Goal: Transaction & Acquisition: Book appointment/travel/reservation

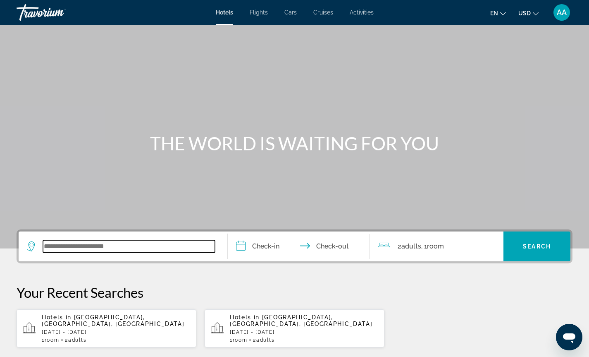
click at [73, 244] on input "Search widget" at bounding box center [129, 246] width 172 height 12
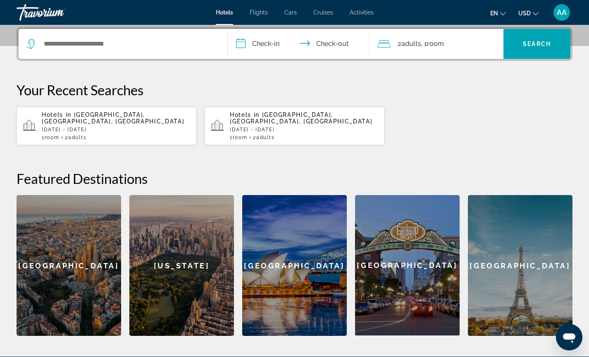
click at [101, 127] on p "[DATE] - [DATE]" at bounding box center [116, 130] width 148 height 6
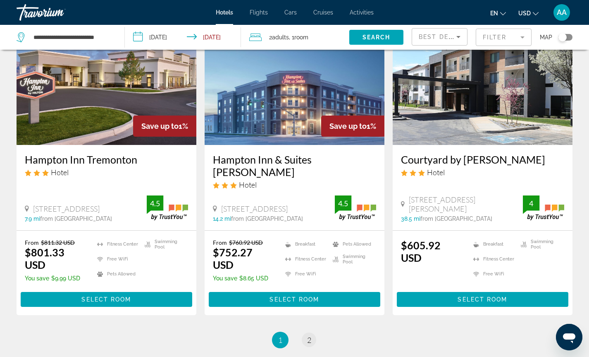
scroll to position [1061, 0]
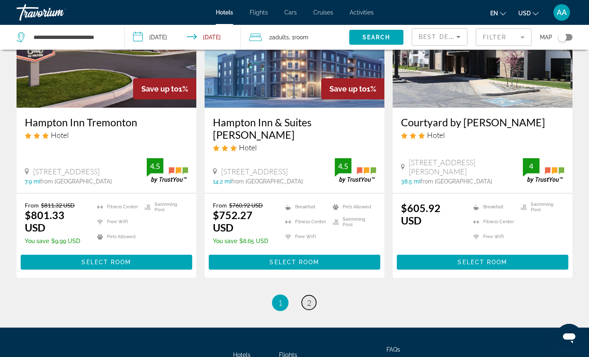
click at [308, 298] on span "2" at bounding box center [309, 302] width 4 height 9
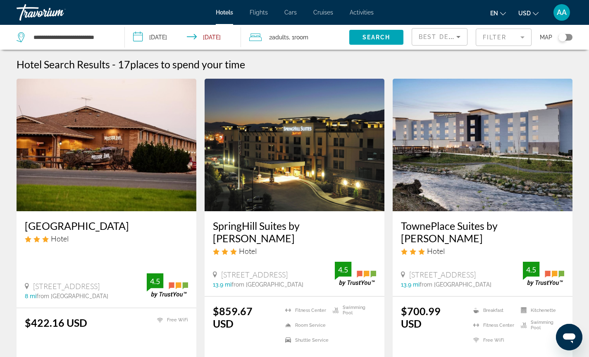
scroll to position [471, 0]
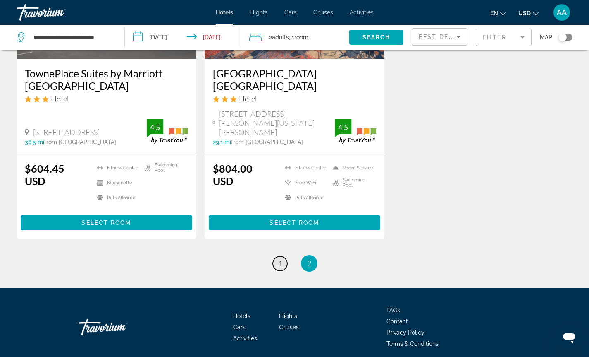
click at [279, 259] on span "1" at bounding box center [280, 263] width 4 height 9
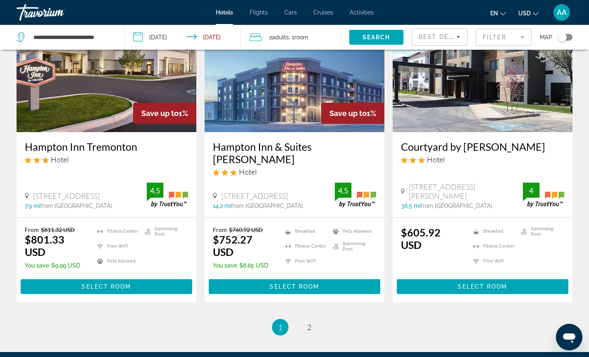
scroll to position [1038, 0]
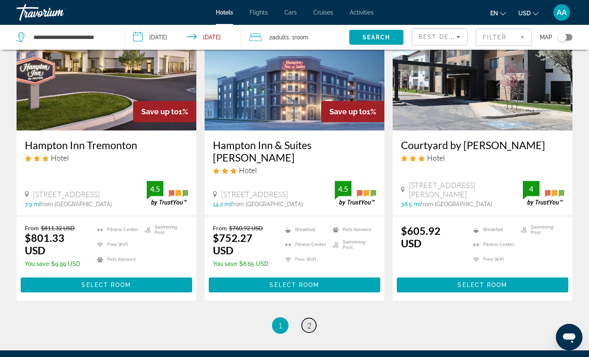
click at [305, 318] on link "page 2" at bounding box center [309, 325] width 14 height 14
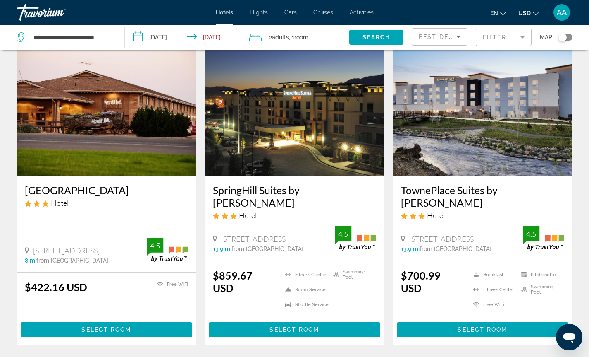
scroll to position [37, 0]
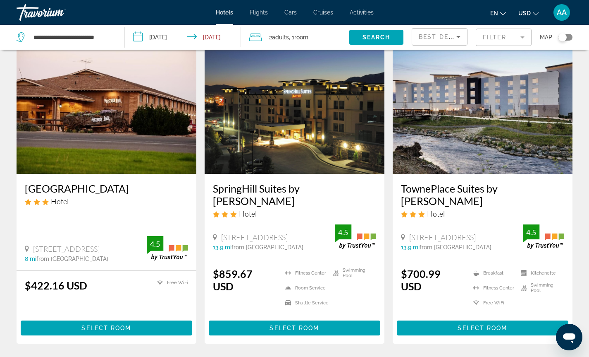
click at [166, 35] on input "**********" at bounding box center [185, 38] width 120 height 27
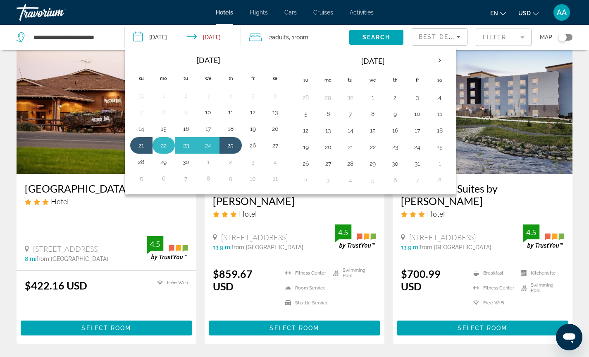
click at [163, 148] on button "22" at bounding box center [163, 145] width 13 height 12
click at [230, 148] on button "25" at bounding box center [230, 145] width 13 height 12
type input "**********"
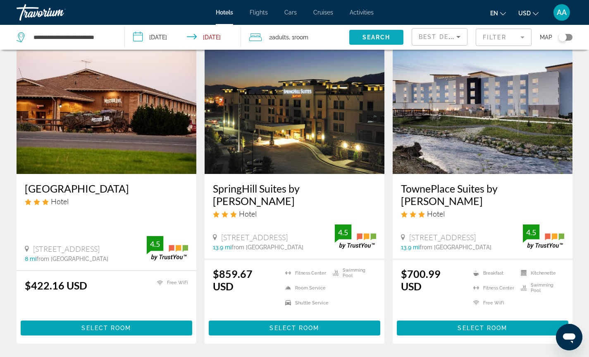
click at [374, 34] on span "Search" at bounding box center [377, 37] width 28 height 7
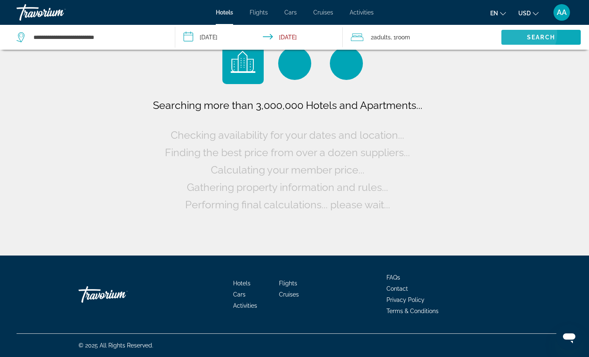
scroll to position [0, 0]
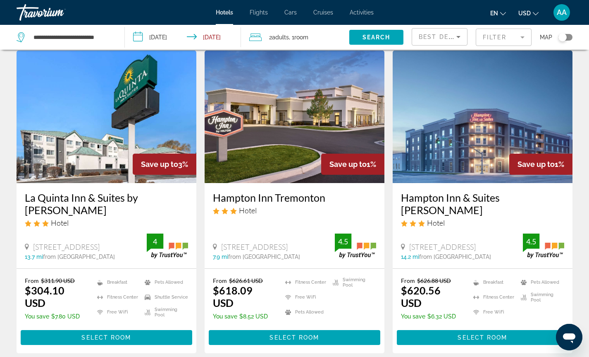
scroll to position [312, 0]
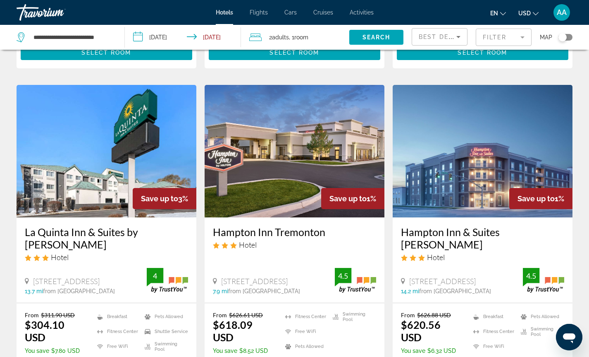
click at [568, 36] on div "Toggle map" at bounding box center [566, 37] width 14 height 7
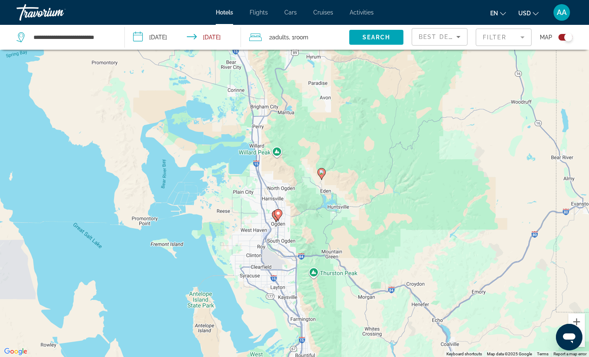
drag, startPoint x: 397, startPoint y: 245, endPoint x: 368, endPoint y: 184, distance: 67.9
click at [368, 184] on div "To activate drag with keyboard, press Alt + Enter. Once in keyboard drag state,…" at bounding box center [294, 178] width 589 height 357
click at [343, 183] on div "To activate drag with keyboard, press Alt + Enter. Once in keyboard drag state,…" at bounding box center [294, 178] width 589 height 357
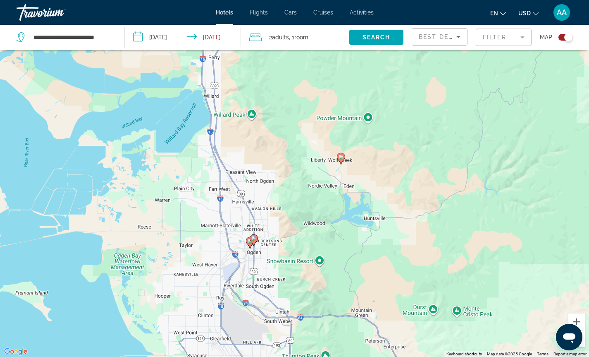
drag, startPoint x: 342, startPoint y: 183, endPoint x: 384, endPoint y: 171, distance: 44.0
click at [384, 171] on div "To activate drag with keyboard, press Alt + Enter. Once in keyboard drag state,…" at bounding box center [294, 178] width 589 height 357
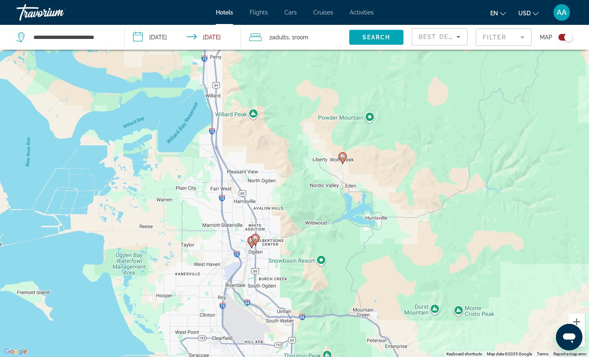
click at [381, 171] on div "To activate drag with keyboard, press Alt + Enter. Once in keyboard drag state,…" at bounding box center [294, 178] width 589 height 357
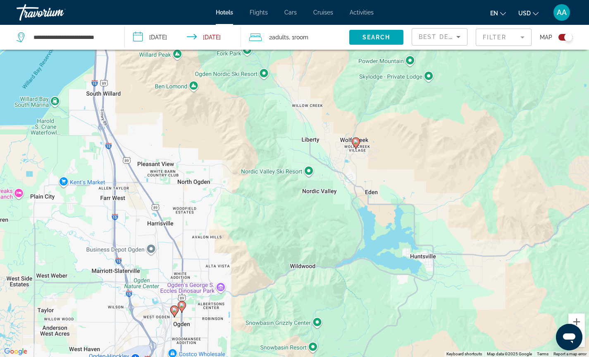
drag, startPoint x: 357, startPoint y: 180, endPoint x: 410, endPoint y: 171, distance: 54.5
click at [410, 171] on div "To activate drag with keyboard, press Alt + Enter. Once in keyboard drag state,…" at bounding box center [294, 178] width 589 height 357
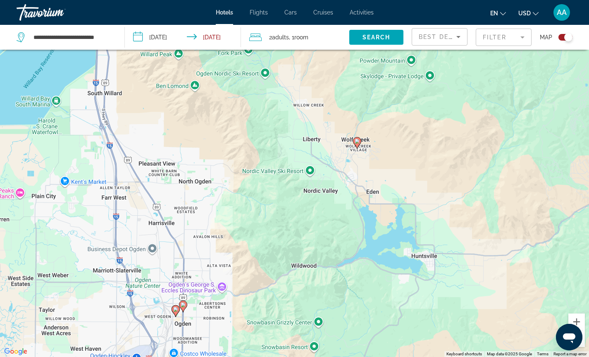
click at [404, 177] on div "To activate drag with keyboard, press Alt + Enter. Once in keyboard drag state,…" at bounding box center [294, 178] width 589 height 357
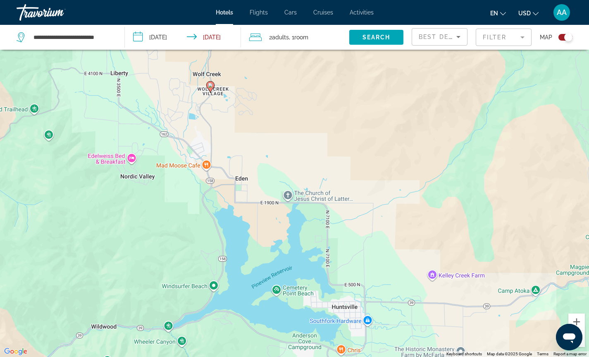
drag, startPoint x: 433, startPoint y: 173, endPoint x: 332, endPoint y: 145, distance: 104.8
click at [332, 145] on div "To activate drag with keyboard, press Alt + Enter. Once in keyboard drag state,…" at bounding box center [294, 178] width 589 height 357
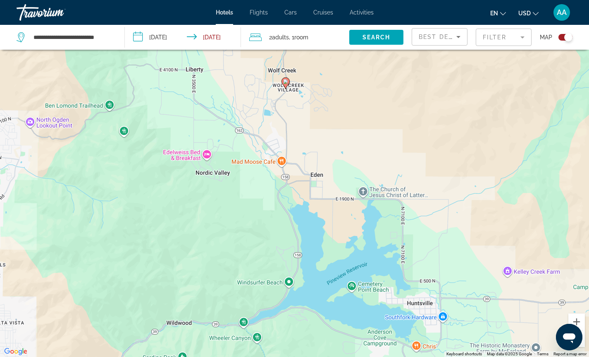
drag, startPoint x: 322, startPoint y: 175, endPoint x: 360, endPoint y: 175, distance: 38.5
click at [361, 175] on div "To activate drag with keyboard, press Alt + Enter. Once in keyboard drag state,…" at bounding box center [294, 178] width 589 height 357
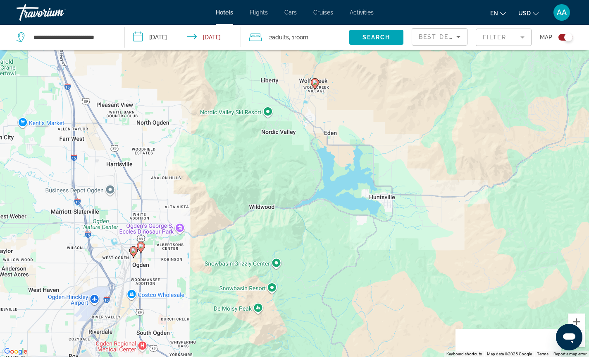
drag, startPoint x: 230, startPoint y: 206, endPoint x: 241, endPoint y: 160, distance: 46.9
click at [241, 160] on div "To activate drag with keyboard, press Alt + Enter. Once in keyboard drag state,…" at bounding box center [294, 178] width 589 height 357
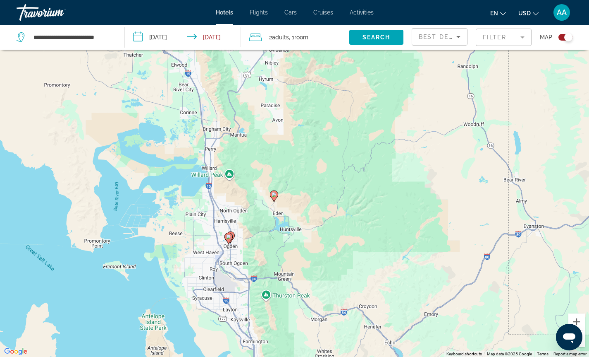
drag, startPoint x: 338, startPoint y: 183, endPoint x: 347, endPoint y: 205, distance: 24.1
click at [347, 205] on div "To activate drag with keyboard, press Alt + Enter. Once in keyboard drag state,…" at bounding box center [294, 178] width 589 height 357
click at [249, 197] on div "To activate drag with keyboard, press Alt + Enter. Once in keyboard drag state,…" at bounding box center [294, 178] width 589 height 357
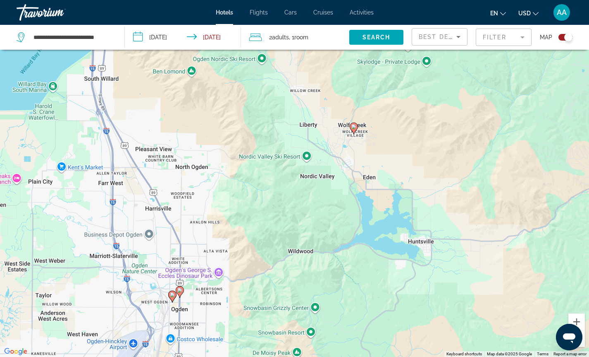
drag, startPoint x: 254, startPoint y: 214, endPoint x: 260, endPoint y: 151, distance: 63.6
click at [260, 151] on div "To activate drag with keyboard, press Alt + Enter. Once in keyboard drag state,…" at bounding box center [294, 178] width 589 height 357
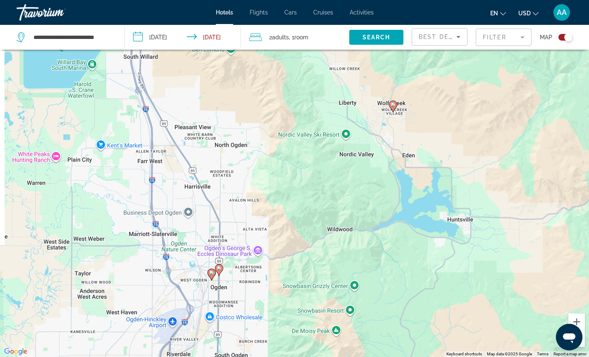
drag, startPoint x: 251, startPoint y: 189, endPoint x: 291, endPoint y: 167, distance: 45.9
click at [291, 167] on div "To activate drag with keyboard, press Alt + Enter. Once in keyboard drag state,…" at bounding box center [294, 178] width 589 height 357
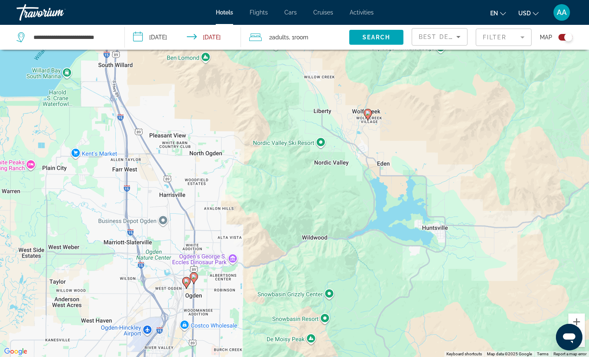
drag, startPoint x: 313, startPoint y: 214, endPoint x: 287, endPoint y: 223, distance: 27.3
click at [287, 223] on div "To activate drag with keyboard, press Alt + Enter. Once in keyboard drag state,…" at bounding box center [294, 178] width 589 height 357
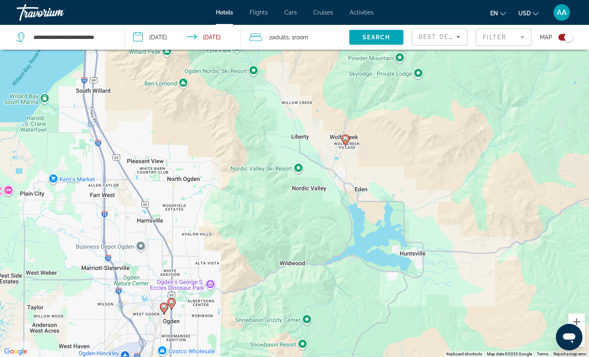
drag, startPoint x: 288, startPoint y: 187, endPoint x: 265, endPoint y: 213, distance: 34.9
click at [265, 213] on div "To activate drag with keyboard, press Alt + Enter. Once in keyboard drag state,…" at bounding box center [294, 178] width 589 height 357
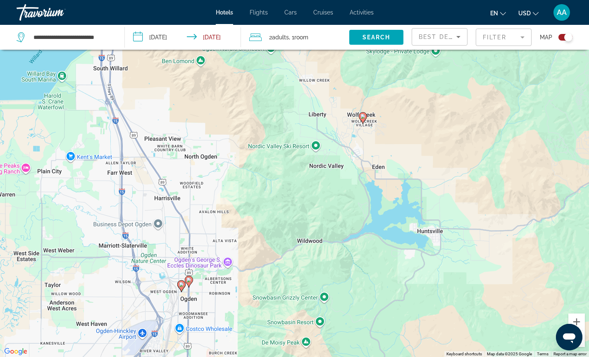
drag, startPoint x: 261, startPoint y: 213, endPoint x: 280, endPoint y: 189, distance: 29.8
click at [280, 189] on div "To activate drag with keyboard, press Alt + Enter. Once in keyboard drag state,…" at bounding box center [294, 178] width 589 height 357
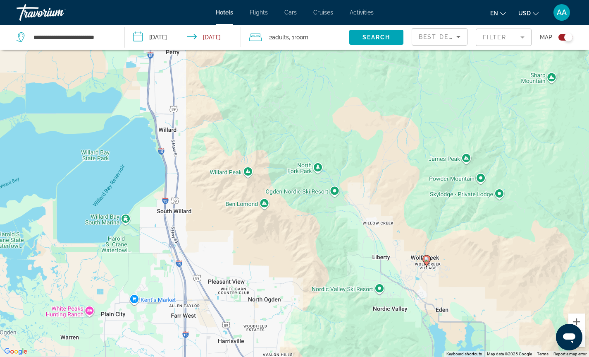
drag, startPoint x: 260, startPoint y: 196, endPoint x: 322, endPoint y: 340, distance: 156.4
click at [322, 340] on div "To activate drag with keyboard, press Alt + Enter. Once in keyboard drag state,…" at bounding box center [294, 178] width 589 height 357
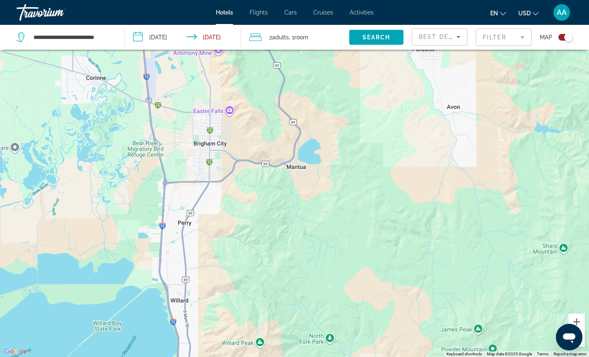
drag, startPoint x: 302, startPoint y: 141, endPoint x: 314, endPoint y: 313, distance: 172.5
click at [314, 313] on div "To activate drag with keyboard, press Alt + Enter. Once in keyboard drag state,…" at bounding box center [294, 178] width 589 height 357
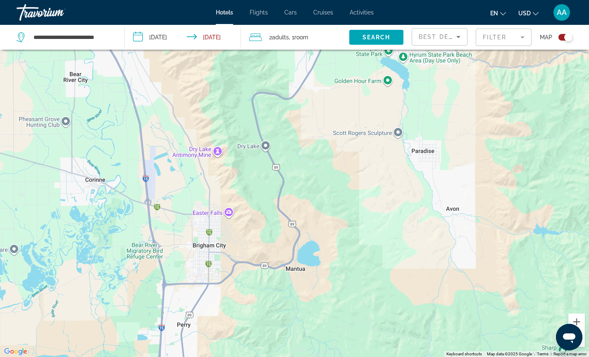
drag, startPoint x: 286, startPoint y: 212, endPoint x: 285, endPoint y: 315, distance: 103.0
click at [285, 315] on div "To activate drag with keyboard, press Alt + Enter. Once in keyboard drag state,…" at bounding box center [294, 178] width 589 height 357
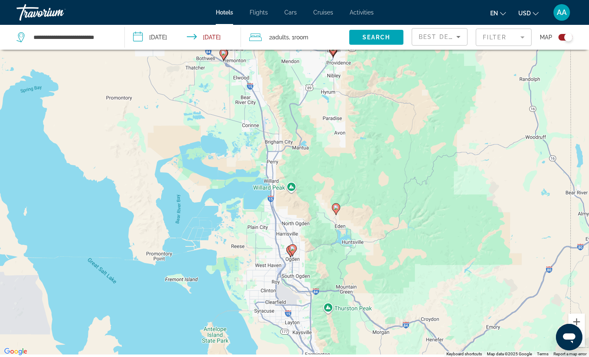
drag, startPoint x: 343, startPoint y: 254, endPoint x: 343, endPoint y: 131, distance: 122.4
click at [343, 131] on div "To activate drag with keyboard, press Alt + Enter. Once in keyboard drag state,…" at bounding box center [294, 178] width 589 height 357
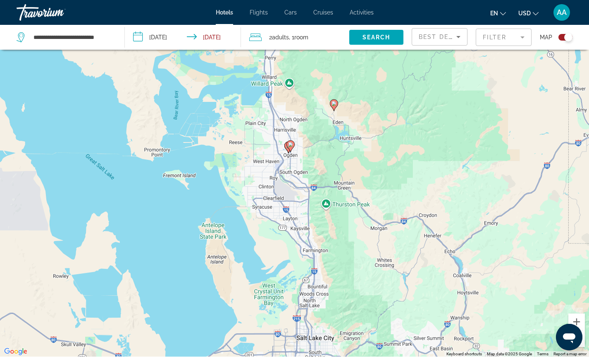
drag, startPoint x: 389, startPoint y: 227, endPoint x: 389, endPoint y: 131, distance: 96.0
click at [389, 131] on div "To activate drag with keyboard, press Alt + Enter. Once in keyboard drag state,…" at bounding box center [294, 178] width 589 height 357
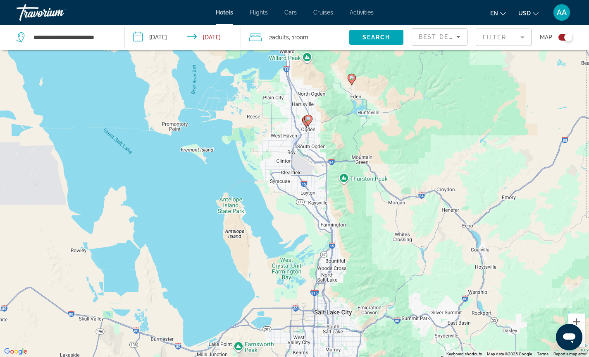
drag, startPoint x: 360, startPoint y: 244, endPoint x: 378, endPoint y: 218, distance: 31.9
click at [378, 218] on div "To activate drag with keyboard, press Alt + Enter. Once in keyboard drag state,…" at bounding box center [294, 178] width 589 height 357
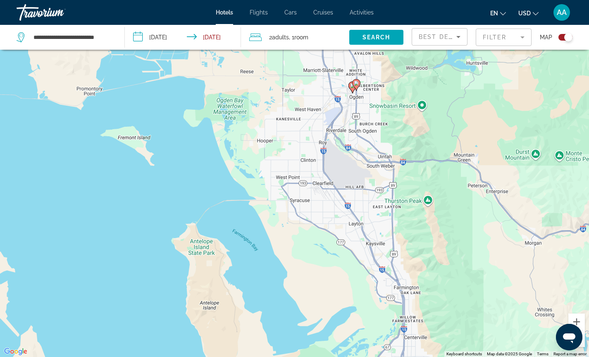
drag, startPoint x: 349, startPoint y: 180, endPoint x: 439, endPoint y: 182, distance: 90.2
click at [439, 182] on div "To activate drag with keyboard, press Alt + Enter. Once in keyboard drag state,…" at bounding box center [294, 178] width 589 height 357
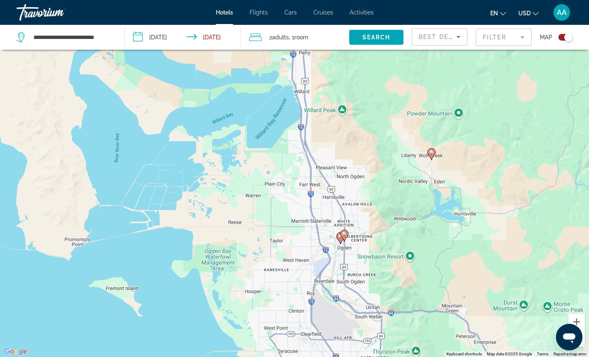
drag, startPoint x: 411, startPoint y: 118, endPoint x: 399, endPoint y: 269, distance: 151.5
click at [399, 269] on div "To activate drag with keyboard, press Alt + Enter. Once in keyboard drag state,…" at bounding box center [294, 178] width 589 height 357
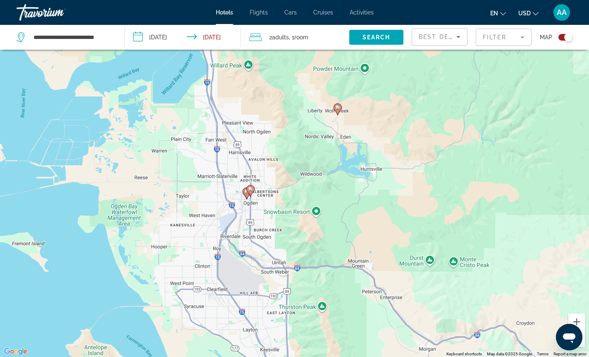
drag, startPoint x: 346, startPoint y: 147, endPoint x: 250, endPoint y: 101, distance: 105.8
click at [250, 101] on div "To activate drag with keyboard, press Alt + Enter. Once in keyboard drag state,…" at bounding box center [294, 178] width 589 height 357
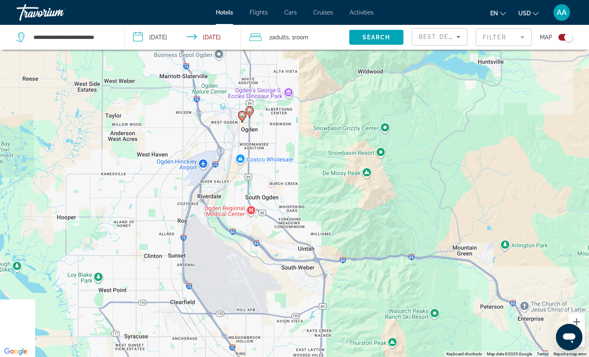
drag, startPoint x: 242, startPoint y: 210, endPoint x: 331, endPoint y: 160, distance: 103.0
click at [331, 160] on div "To activate drag with keyboard, press Alt + Enter. Once in keyboard drag state,…" at bounding box center [294, 178] width 589 height 357
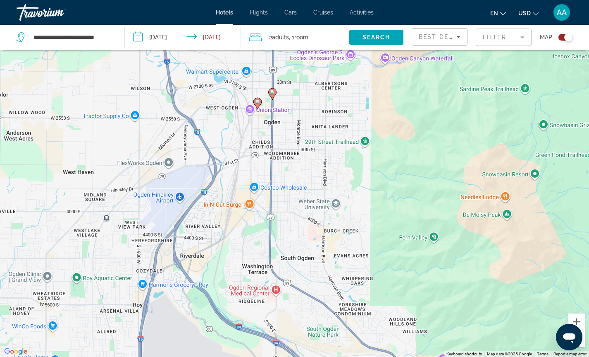
drag, startPoint x: 256, startPoint y: 137, endPoint x: 344, endPoint y: 169, distance: 93.3
click at [344, 169] on div "To activate drag with keyboard, press Alt + Enter. Once in keyboard drag state,…" at bounding box center [294, 178] width 589 height 357
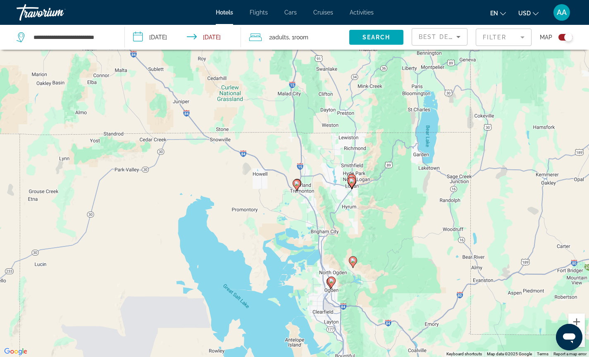
drag, startPoint x: 438, startPoint y: 150, endPoint x: 398, endPoint y: 267, distance: 123.9
click at [398, 267] on div "To activate drag with keyboard, press Alt + Enter. Once in keyboard drag state,…" at bounding box center [294, 178] width 589 height 357
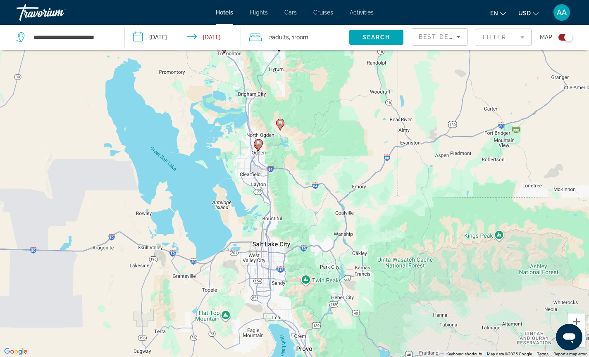
drag, startPoint x: 401, startPoint y: 261, endPoint x: 328, endPoint y: 123, distance: 156.2
click at [328, 123] on div "To activate drag with keyboard, press Alt + Enter. Once in keyboard drag state,…" at bounding box center [294, 178] width 589 height 357
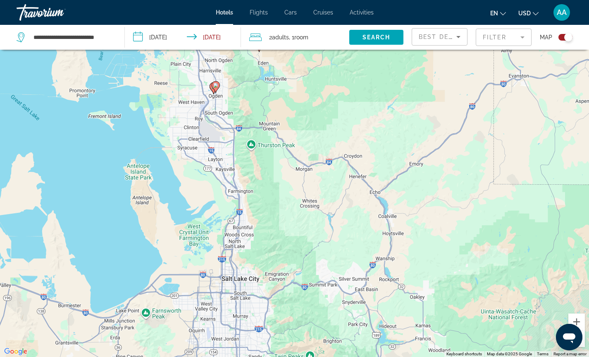
drag, startPoint x: 274, startPoint y: 163, endPoint x: 280, endPoint y: 174, distance: 12.8
click at [280, 174] on div "To activate drag with keyboard, press Alt + Enter. Once in keyboard drag state,…" at bounding box center [294, 178] width 589 height 357
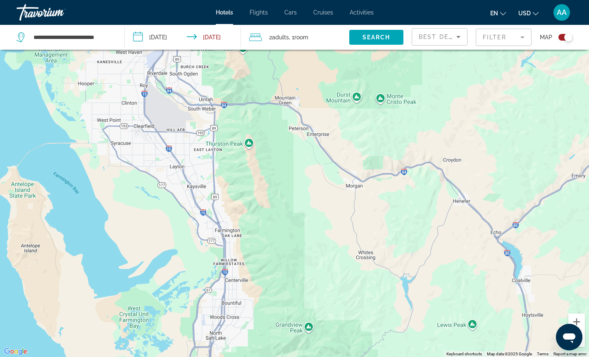
drag, startPoint x: 249, startPoint y: 175, endPoint x: 273, endPoint y: 201, distance: 35.1
click at [273, 201] on div "To activate drag with keyboard, press Alt + Enter. Once in keyboard drag state,…" at bounding box center [294, 178] width 589 height 357
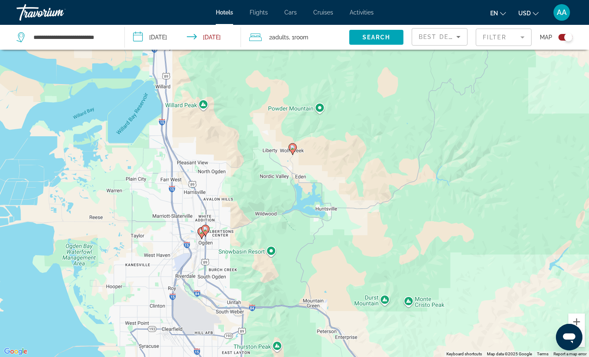
drag, startPoint x: 259, startPoint y: 96, endPoint x: 284, endPoint y: 298, distance: 203.4
click at [284, 298] on div "To activate drag with keyboard, press Alt + Enter. Once in keyboard drag state,…" at bounding box center [294, 178] width 589 height 357
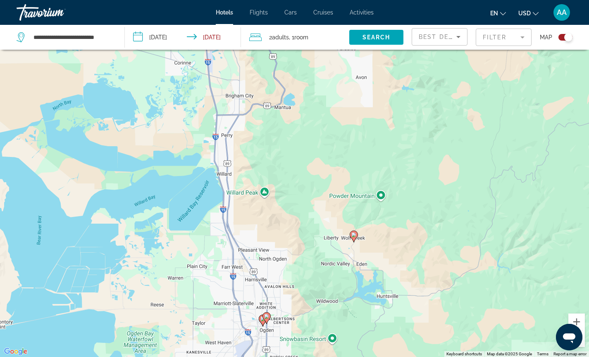
drag, startPoint x: 247, startPoint y: 151, endPoint x: 308, endPoint y: 240, distance: 107.3
click at [308, 240] on div "To activate drag with keyboard, press Alt + Enter. Once in keyboard drag state,…" at bounding box center [294, 178] width 589 height 357
click at [301, 190] on div "To activate drag with keyboard, press Alt + Enter. Once in keyboard drag state,…" at bounding box center [294, 178] width 589 height 357
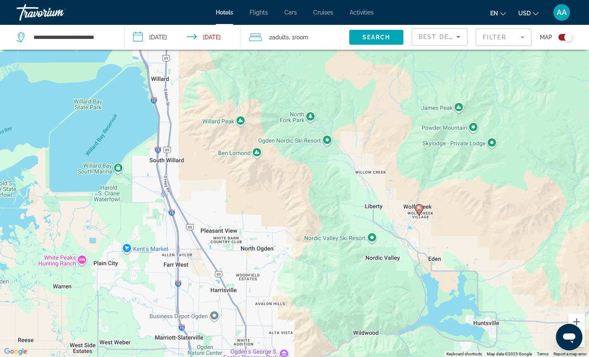
drag, startPoint x: 262, startPoint y: 182, endPoint x: 275, endPoint y: 103, distance: 79.6
click at [275, 103] on div "To activate drag with keyboard, press Alt + Enter. Once in keyboard drag state,…" at bounding box center [294, 178] width 589 height 357
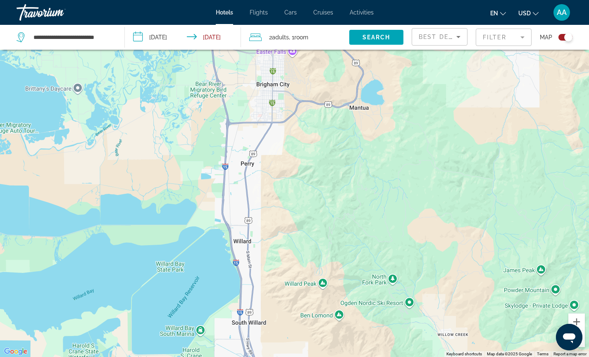
drag, startPoint x: 321, startPoint y: 172, endPoint x: 404, endPoint y: 335, distance: 182.6
click at [404, 335] on div "To activate drag with keyboard, press Alt + Enter. Once in keyboard drag state,…" at bounding box center [294, 178] width 589 height 357
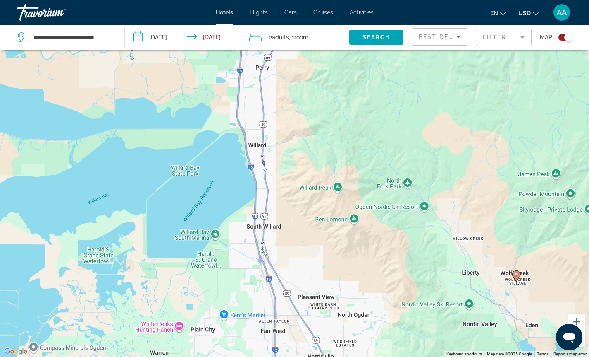
drag, startPoint x: 338, startPoint y: 177, endPoint x: 353, endPoint y: 81, distance: 96.7
click at [353, 81] on div "To activate drag with keyboard, press Alt + Enter. Once in keyboard drag state,…" at bounding box center [294, 178] width 589 height 357
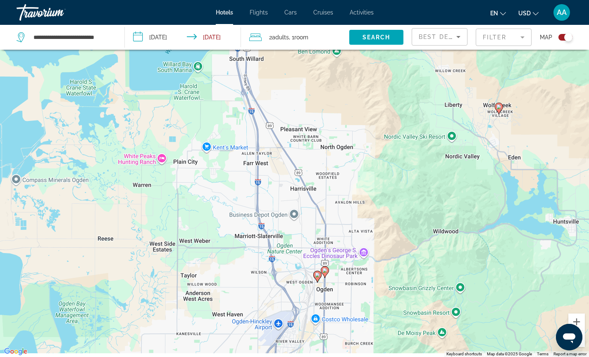
drag, startPoint x: 368, startPoint y: 249, endPoint x: 350, endPoint y: 93, distance: 156.2
click at [350, 93] on div "To activate drag with keyboard, press Alt + Enter. Once in keyboard drag state,…" at bounding box center [294, 178] width 589 height 357
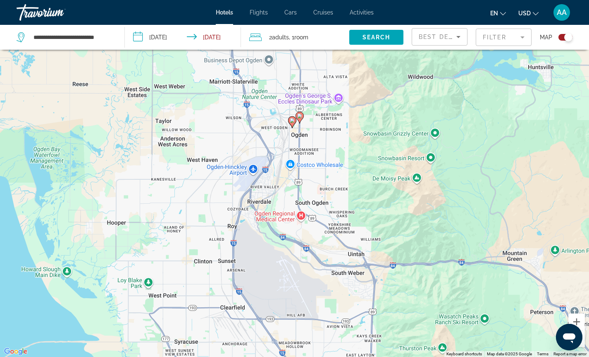
drag, startPoint x: 393, startPoint y: 225, endPoint x: 376, endPoint y: 107, distance: 120.0
click at [376, 107] on div "To activate drag with keyboard, press Alt + Enter. Once in keyboard drag state,…" at bounding box center [294, 178] width 589 height 357
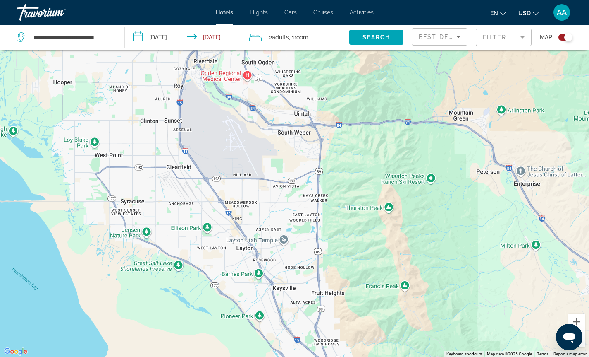
drag, startPoint x: 393, startPoint y: 229, endPoint x: 339, endPoint y: 88, distance: 151.0
click at [339, 88] on div "To activate drag with keyboard, press Alt + Enter. Once in keyboard drag state,…" at bounding box center [294, 178] width 589 height 357
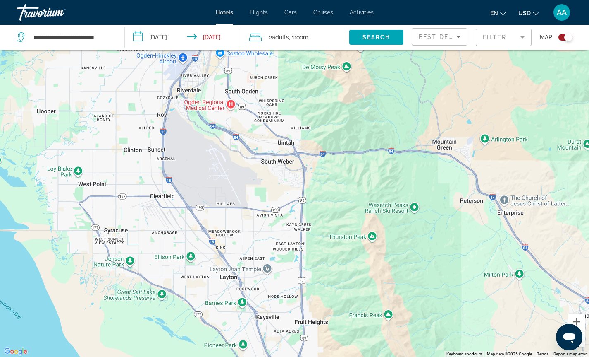
drag, startPoint x: 378, startPoint y: 226, endPoint x: 362, endPoint y: 261, distance: 38.0
click at [362, 261] on div "To activate drag with keyboard, press Alt + Enter. Once in keyboard drag state,…" at bounding box center [294, 178] width 589 height 357
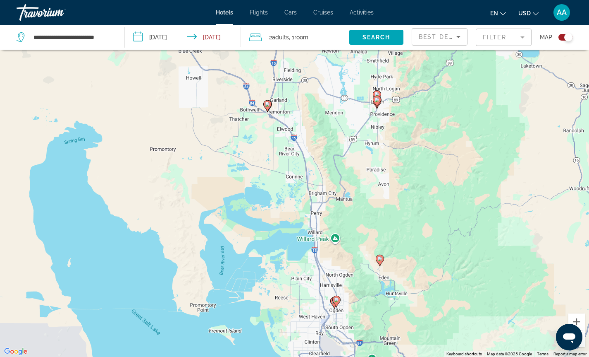
drag, startPoint x: 433, startPoint y: 110, endPoint x: 445, endPoint y: 247, distance: 136.6
click at [445, 247] on div "To activate drag with keyboard, press Alt + Enter. Once in keyboard drag state,…" at bounding box center [294, 178] width 589 height 357
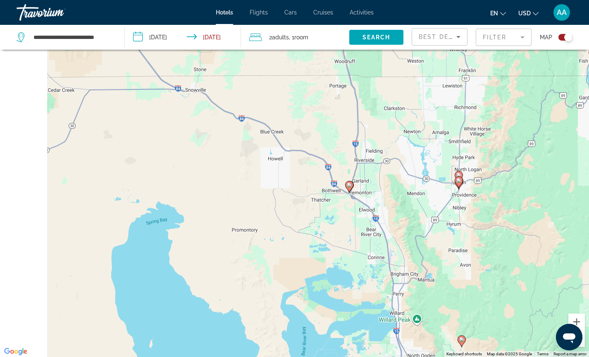
drag, startPoint x: 316, startPoint y: 105, endPoint x: 398, endPoint y: 187, distance: 115.8
click at [398, 187] on div "To activate drag with keyboard, press Alt + Enter. Once in keyboard drag state,…" at bounding box center [294, 178] width 589 height 357
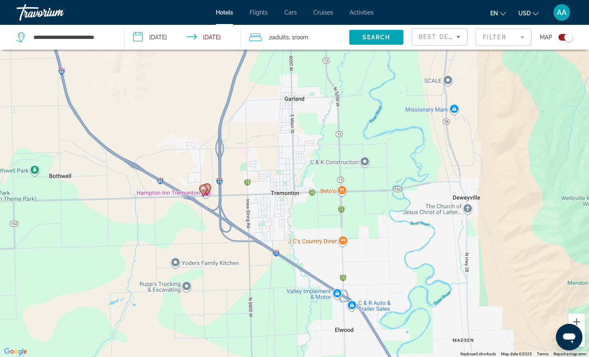
drag, startPoint x: 338, startPoint y: 121, endPoint x: 378, endPoint y: 238, distance: 123.2
click at [378, 238] on div "To activate drag with keyboard, press Alt + Enter. Once in keyboard drag state,…" at bounding box center [294, 178] width 589 height 357
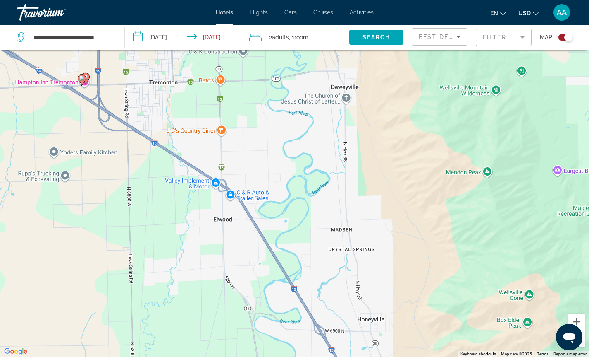
drag, startPoint x: 359, startPoint y: 241, endPoint x: 237, endPoint y: 129, distance: 165.4
click at [237, 129] on div "To activate drag with keyboard, press Alt + Enter. Once in keyboard drag state,…" at bounding box center [294, 178] width 589 height 357
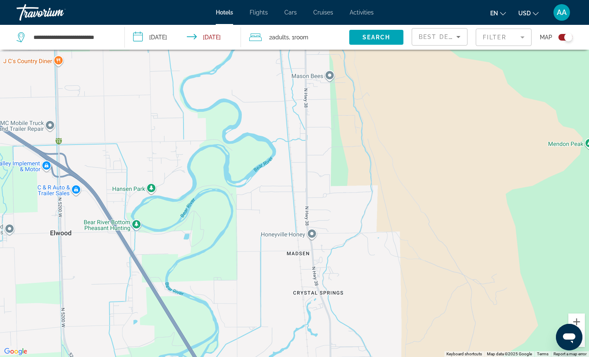
drag, startPoint x: 390, startPoint y: 249, endPoint x: 380, endPoint y: 271, distance: 24.2
click at [380, 271] on div "Main content" at bounding box center [294, 178] width 589 height 357
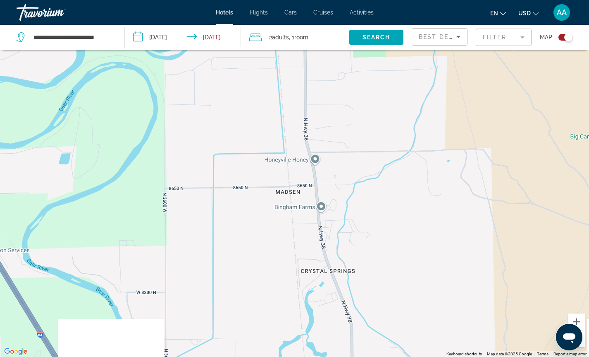
drag, startPoint x: 316, startPoint y: 217, endPoint x: 371, endPoint y: 154, distance: 84.1
click at [371, 154] on div "Main content" at bounding box center [294, 178] width 589 height 357
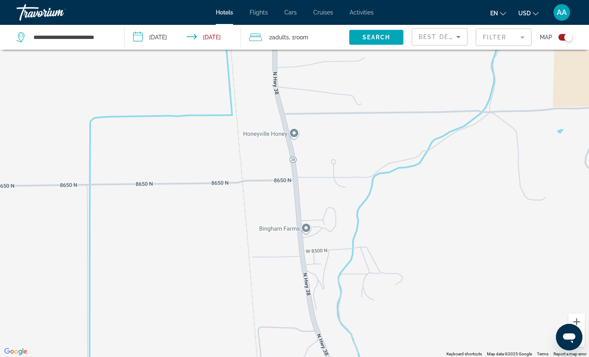
drag, startPoint x: 357, startPoint y: 159, endPoint x: 355, endPoint y: 218, distance: 58.4
click at [355, 218] on div "Main content" at bounding box center [294, 178] width 589 height 357
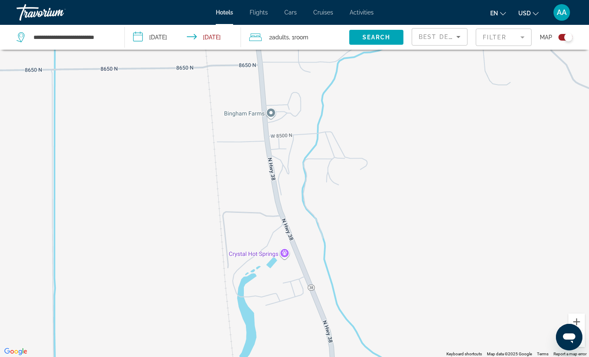
drag, startPoint x: 392, startPoint y: 221, endPoint x: 356, endPoint y: 117, distance: 110.3
click at [356, 117] on div "Main content" at bounding box center [294, 178] width 589 height 357
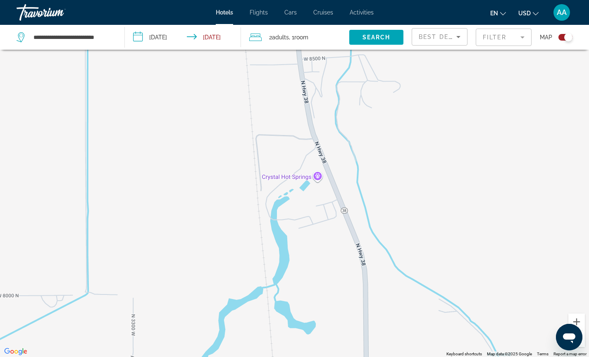
drag, startPoint x: 353, startPoint y: 208, endPoint x: 395, endPoint y: 141, distance: 79.0
click at [395, 141] on div "Main content" at bounding box center [294, 178] width 589 height 357
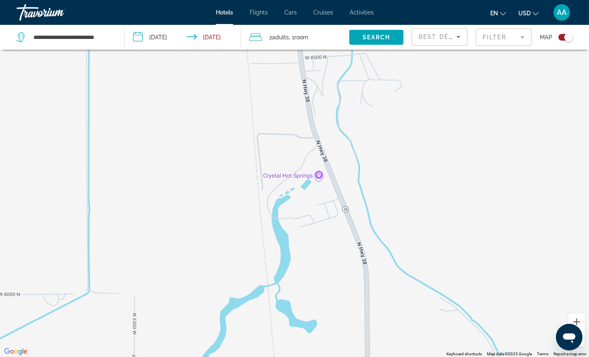
click at [318, 174] on div "Main content" at bounding box center [294, 178] width 589 height 357
drag, startPoint x: 323, startPoint y: 130, endPoint x: 275, endPoint y: 128, distance: 48.4
click at [275, 131] on div "Crystal Hot Springs" at bounding box center [311, 134] width 74 height 6
click at [286, 131] on div "Crystal Hot Springs" at bounding box center [311, 134] width 74 height 6
click at [321, 131] on div "Crystal Hot Springs" at bounding box center [311, 134] width 74 height 6
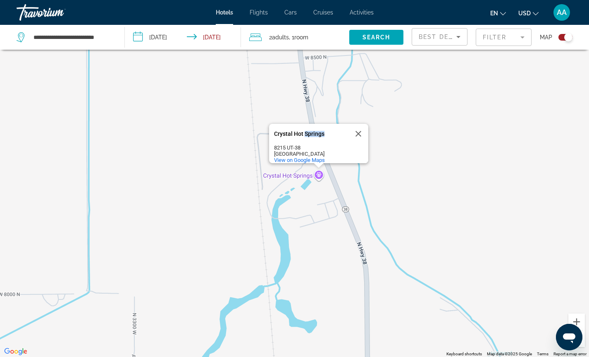
click at [321, 131] on div "Crystal Hot Springs" at bounding box center [311, 134] width 74 height 6
drag, startPoint x: 321, startPoint y: 130, endPoint x: 309, endPoint y: 129, distance: 11.7
click at [309, 131] on div "Crystal Hot Springs" at bounding box center [311, 134] width 74 height 6
click at [405, 155] on div "Crystal Hot Springs [GEOGRAPHIC_DATA] [STREET_ADDRESS] View on Google Maps" at bounding box center [294, 178] width 589 height 357
click at [403, 155] on div "Crystal Hot Springs [GEOGRAPHIC_DATA] [STREET_ADDRESS] View on Google Maps" at bounding box center [294, 178] width 589 height 357
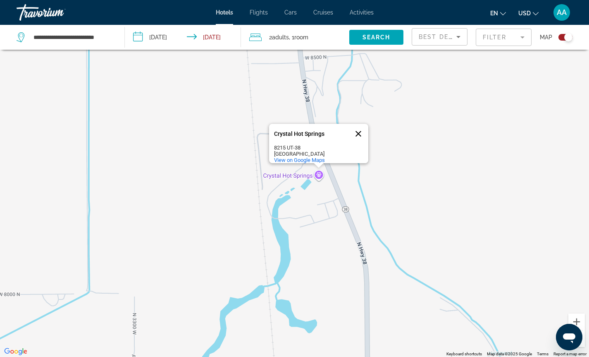
click at [359, 130] on button "Close" at bounding box center [359, 134] width 20 height 20
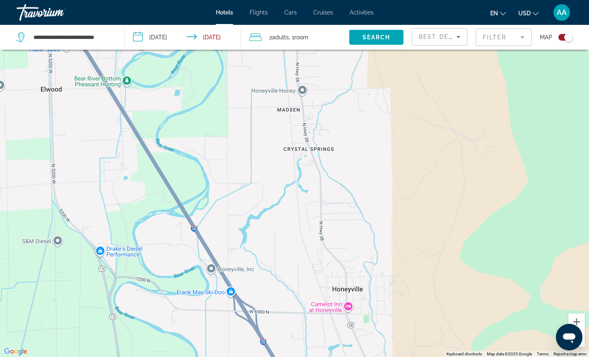
drag, startPoint x: 422, startPoint y: 180, endPoint x: 360, endPoint y: 160, distance: 64.9
click at [360, 160] on div "Main content" at bounding box center [294, 178] width 589 height 357
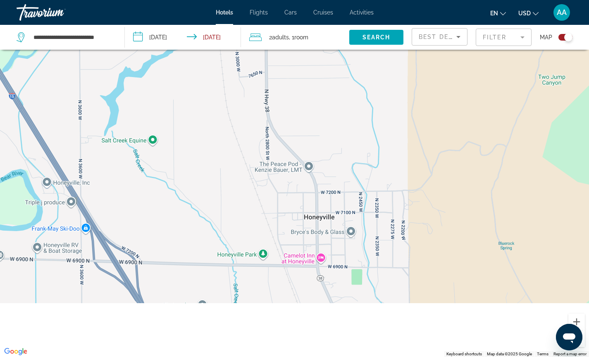
drag, startPoint x: 392, startPoint y: 266, endPoint x: 428, endPoint y: 138, distance: 133.2
click at [428, 138] on div "Main content" at bounding box center [294, 178] width 589 height 357
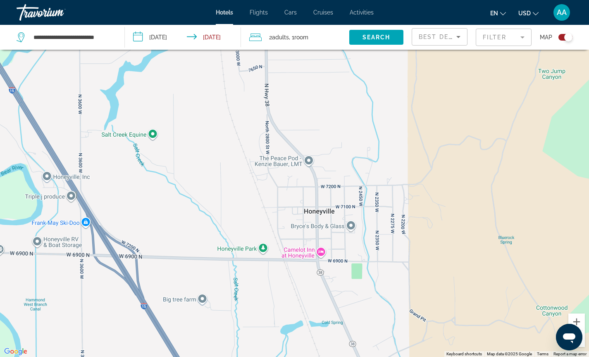
click at [322, 250] on div "Main content" at bounding box center [294, 178] width 589 height 357
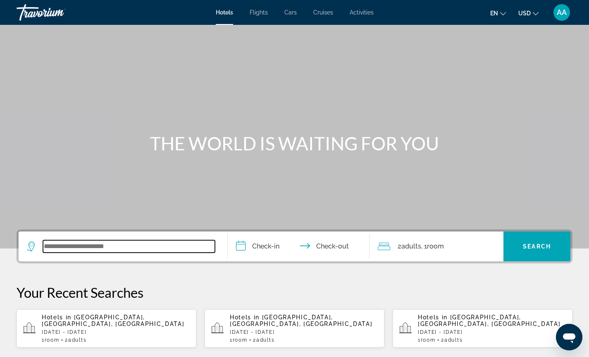
click at [89, 245] on input "Search widget" at bounding box center [129, 246] width 172 height 12
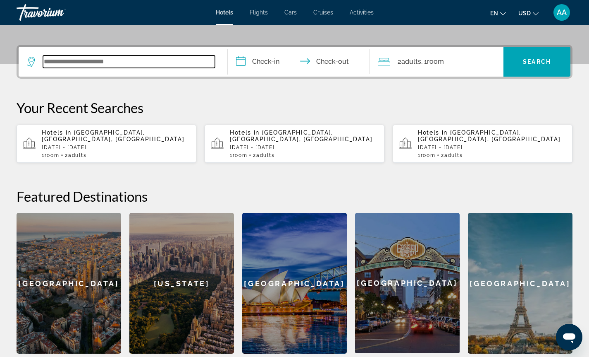
scroll to position [202, 0]
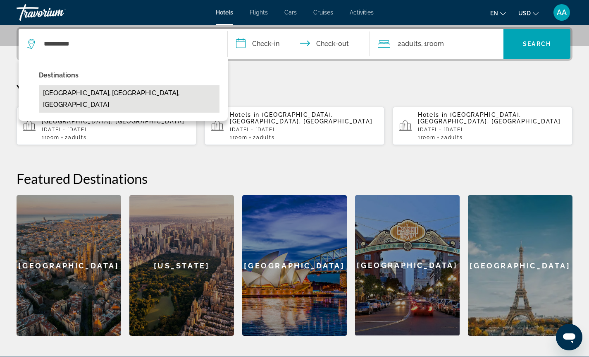
click at [73, 95] on button "[GEOGRAPHIC_DATA], [GEOGRAPHIC_DATA], [GEOGRAPHIC_DATA]" at bounding box center [129, 98] width 181 height 27
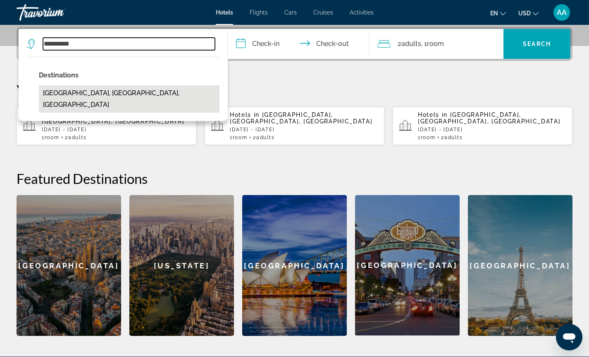
type input "**********"
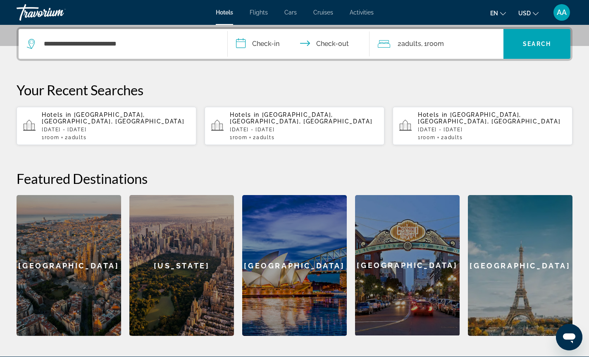
click at [263, 46] on input "**********" at bounding box center [301, 45] width 146 height 32
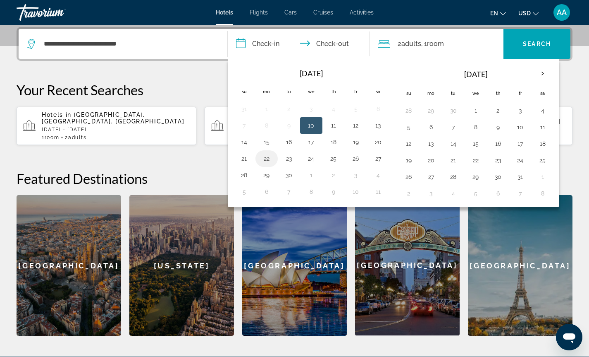
click at [267, 158] on button "22" at bounding box center [266, 159] width 13 height 12
click at [331, 158] on button "25" at bounding box center [333, 159] width 13 height 12
type input "**********"
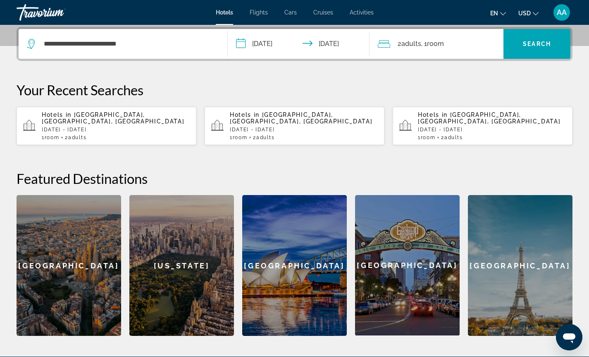
click at [435, 47] on span "Room" at bounding box center [435, 44] width 17 height 8
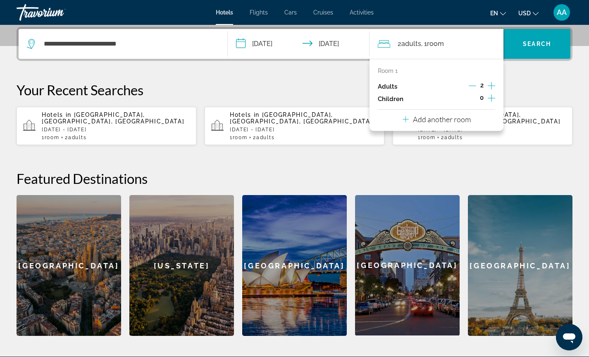
click at [489, 86] on icon "Increment adults" at bounding box center [491, 86] width 7 height 10
click at [526, 50] on span "Search widget" at bounding box center [537, 44] width 67 height 20
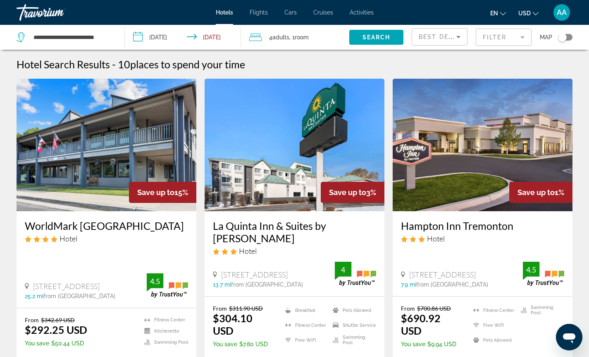
click at [567, 38] on div "Toggle map" at bounding box center [563, 37] width 8 height 8
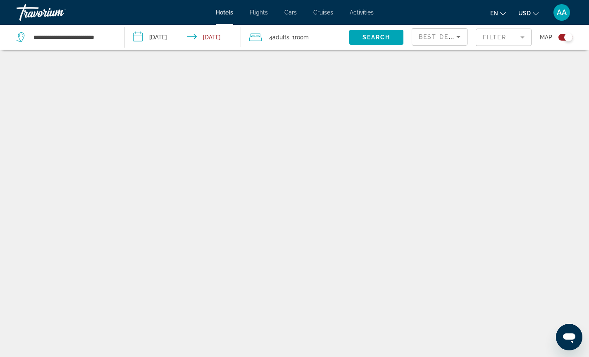
scroll to position [50, 0]
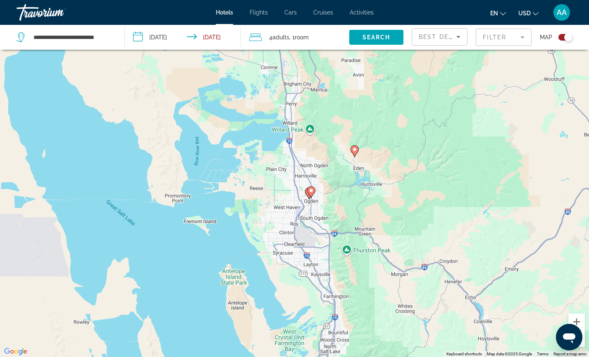
drag, startPoint x: 354, startPoint y: 209, endPoint x: 354, endPoint y: 121, distance: 88.5
click at [354, 121] on div "To activate drag with keyboard, press Alt + Enter. Once in keyboard drag state,…" at bounding box center [294, 178] width 589 height 357
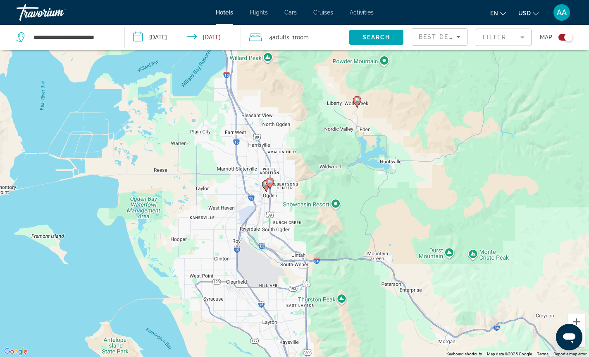
drag, startPoint x: 335, startPoint y: 169, endPoint x: 384, endPoint y: 226, distance: 74.8
click at [384, 226] on div "To activate drag with keyboard, press Alt + Enter. Once in keyboard drag state,…" at bounding box center [294, 178] width 589 height 357
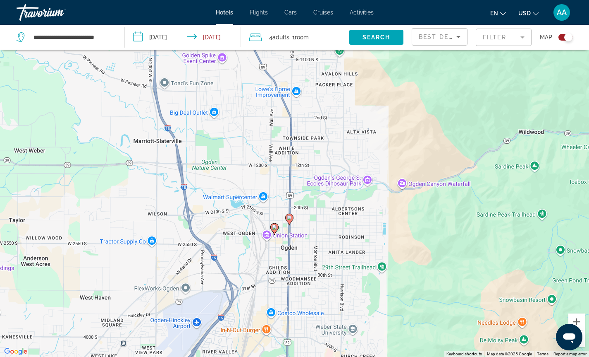
drag, startPoint x: 286, startPoint y: 279, endPoint x: 401, endPoint y: 218, distance: 129.9
click at [401, 218] on div "To activate drag with keyboard, press Alt + Enter. Once in keyboard drag state,…" at bounding box center [294, 178] width 589 height 357
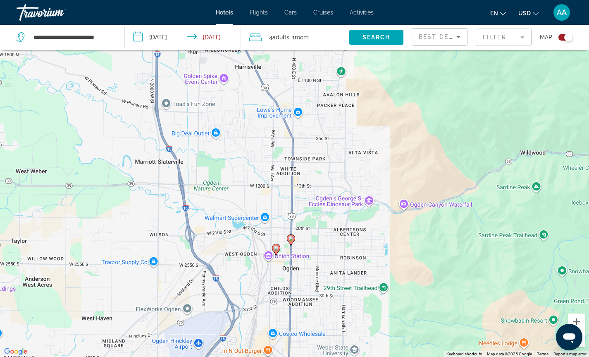
drag, startPoint x: 415, startPoint y: 225, endPoint x: 399, endPoint y: 138, distance: 89.2
click at [402, 154] on div "To activate drag with keyboard, press Alt + Enter. Once in keyboard drag state,…" at bounding box center [294, 178] width 589 height 357
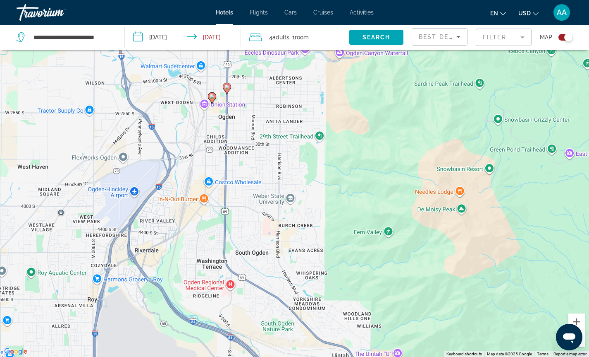
drag, startPoint x: 450, startPoint y: 239, endPoint x: 415, endPoint y: 281, distance: 55.0
click at [415, 281] on div "To activate drag with keyboard, press Alt + Enter. Once in keyboard drag state,…" at bounding box center [294, 178] width 589 height 357
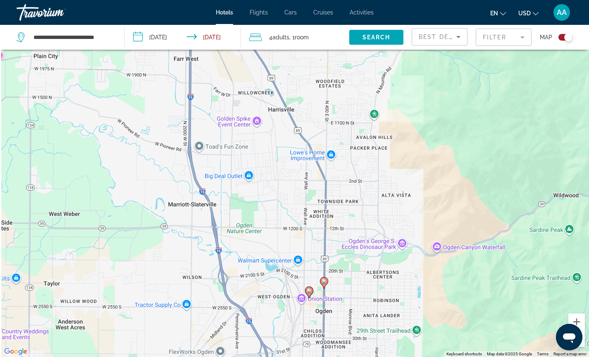
drag, startPoint x: 386, startPoint y: 207, endPoint x: 437, endPoint y: 326, distance: 130.1
click at [437, 326] on div "To activate drag with keyboard, press Alt + Enter. Once in keyboard drag state,…" at bounding box center [294, 178] width 589 height 357
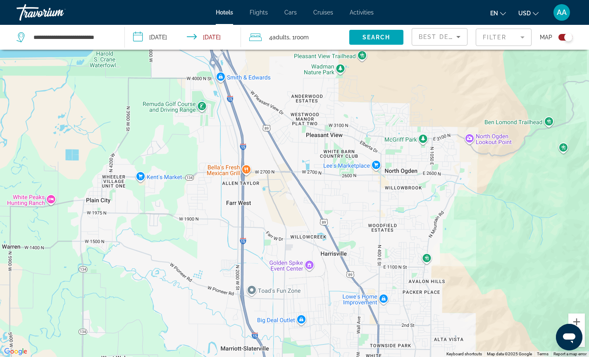
drag, startPoint x: 407, startPoint y: 221, endPoint x: 394, endPoint y: 314, distance: 93.2
click at [394, 314] on div "To activate drag with keyboard, press Alt + Enter. Once in keyboard drag state,…" at bounding box center [294, 178] width 589 height 357
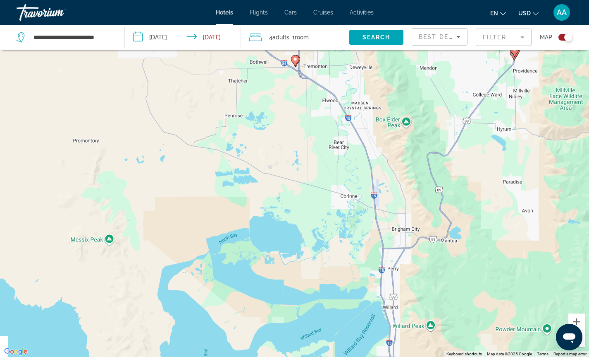
drag, startPoint x: 382, startPoint y: 173, endPoint x: 438, endPoint y: 289, distance: 129.0
click at [438, 289] on div "To activate drag with keyboard, press Alt + Enter. Once in keyboard drag state,…" at bounding box center [294, 178] width 589 height 357
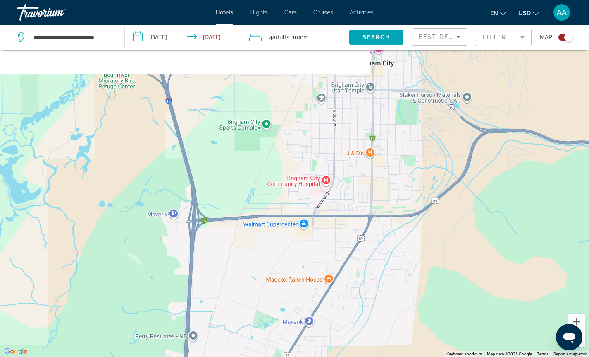
drag, startPoint x: 363, startPoint y: 210, endPoint x: 401, endPoint y: 288, distance: 87.1
click at [401, 288] on div "Main content" at bounding box center [294, 178] width 589 height 357
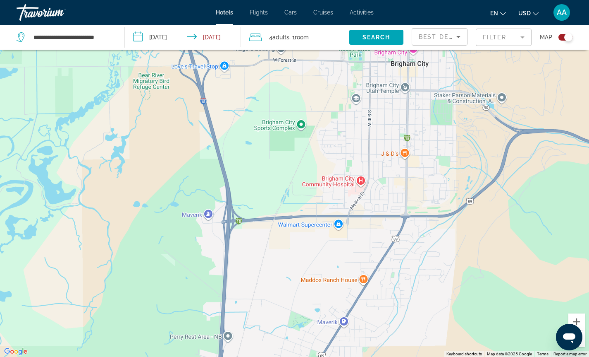
drag, startPoint x: 323, startPoint y: 249, endPoint x: 359, endPoint y: 249, distance: 35.2
click at [359, 249] on div "Main content" at bounding box center [294, 178] width 589 height 357
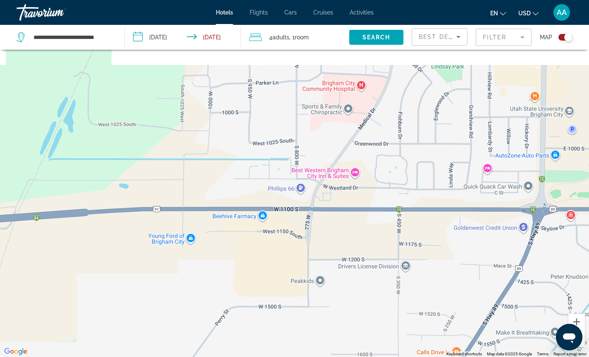
drag, startPoint x: 386, startPoint y: 206, endPoint x: 364, endPoint y: 297, distance: 93.1
click at [364, 297] on div "Main content" at bounding box center [294, 178] width 589 height 357
